Goal: Task Accomplishment & Management: Use online tool/utility

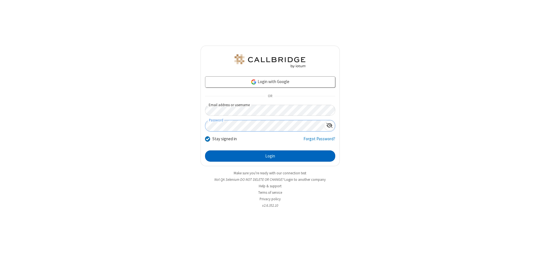
click at [270, 156] on button "Login" at bounding box center [270, 155] width 130 height 11
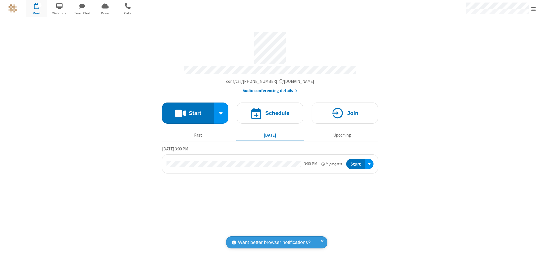
click at [188, 110] on button "Start" at bounding box center [188, 112] width 52 height 21
